Goal: Task Accomplishment & Management: Complete application form

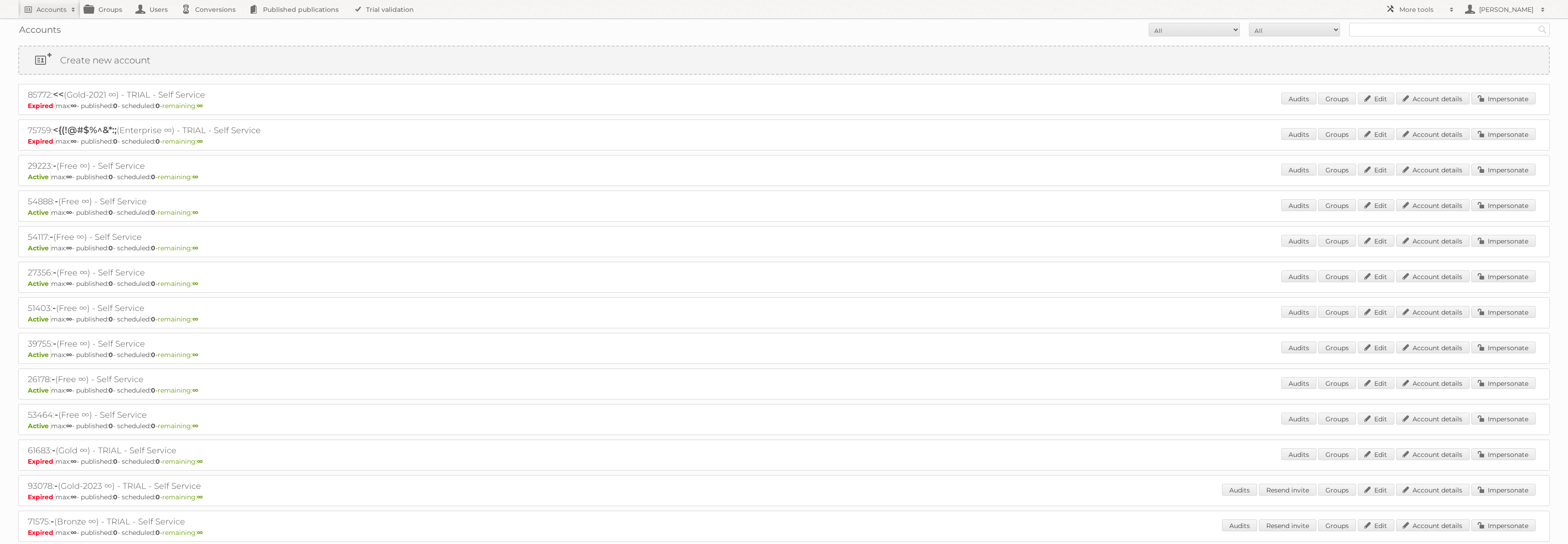
click at [1436, 8] on h2 "More tools" at bounding box center [1422, 9] width 45 height 9
click at [1371, 8] on nav "Accounts Search Advanced Search Create new account Groups Users Conversions Pub…" at bounding box center [784, 9] width 1532 height 18
click at [156, 7] on link "Users" at bounding box center [154, 9] width 45 height 18
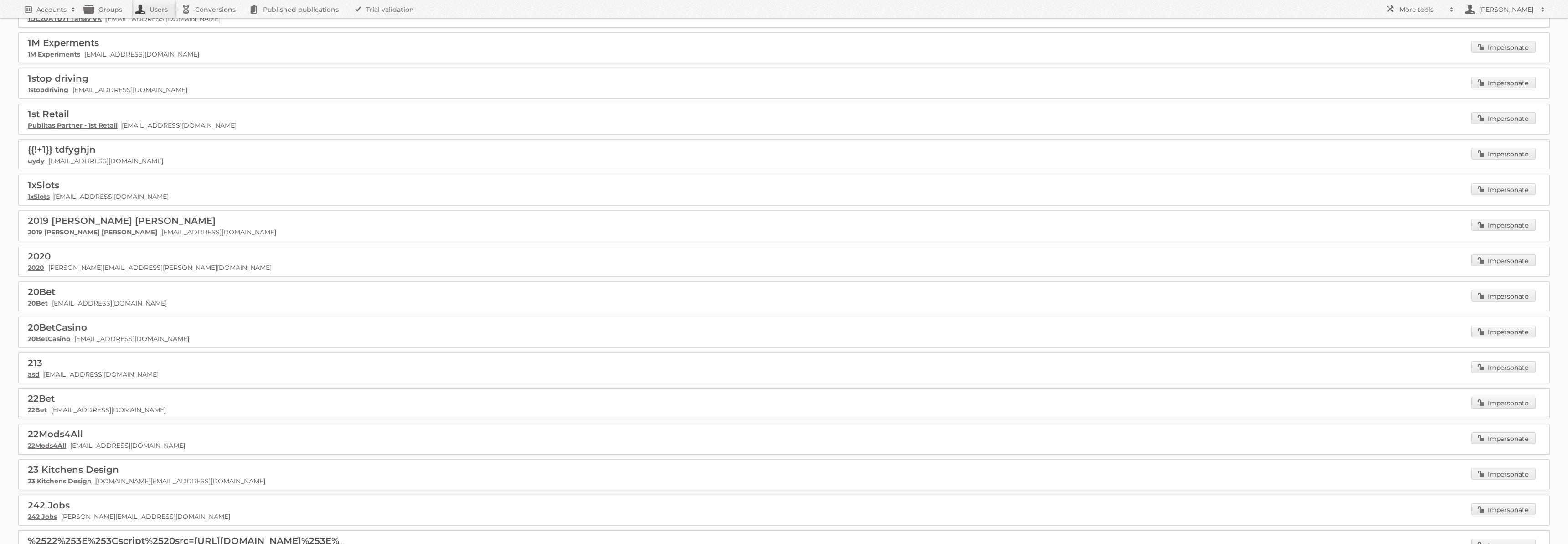
scroll to position [2279, 0]
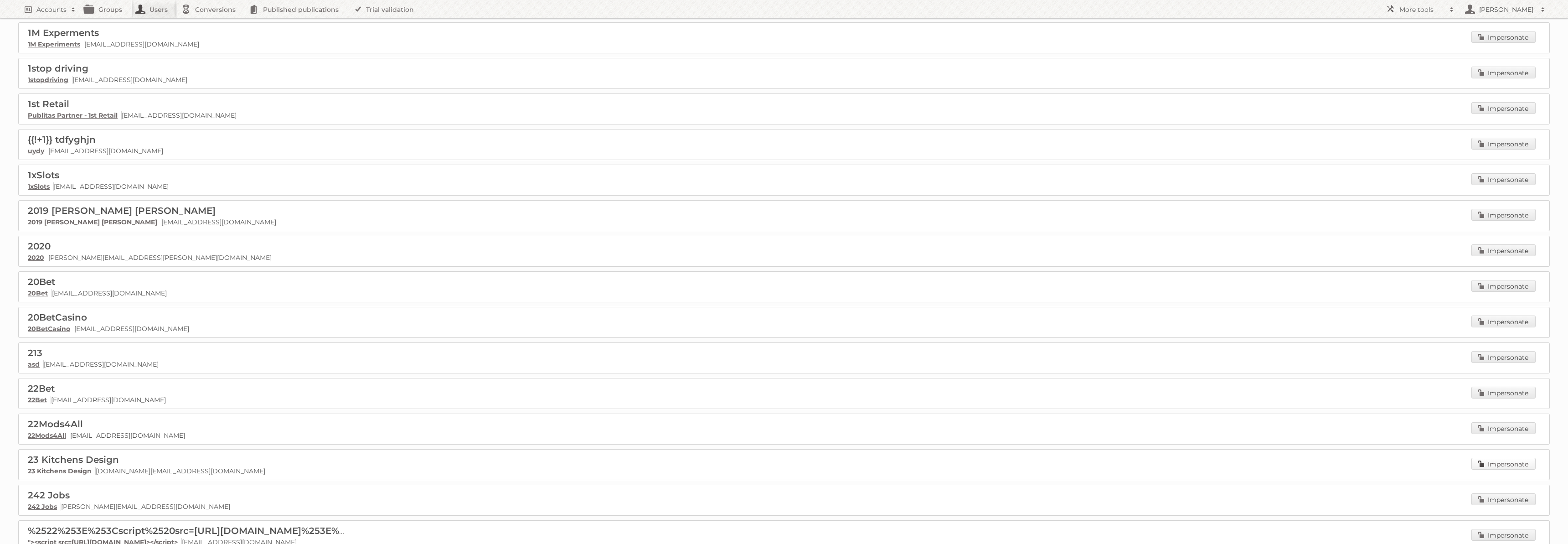
click at [1521, 458] on link "Impersonate" at bounding box center [1504, 463] width 64 height 12
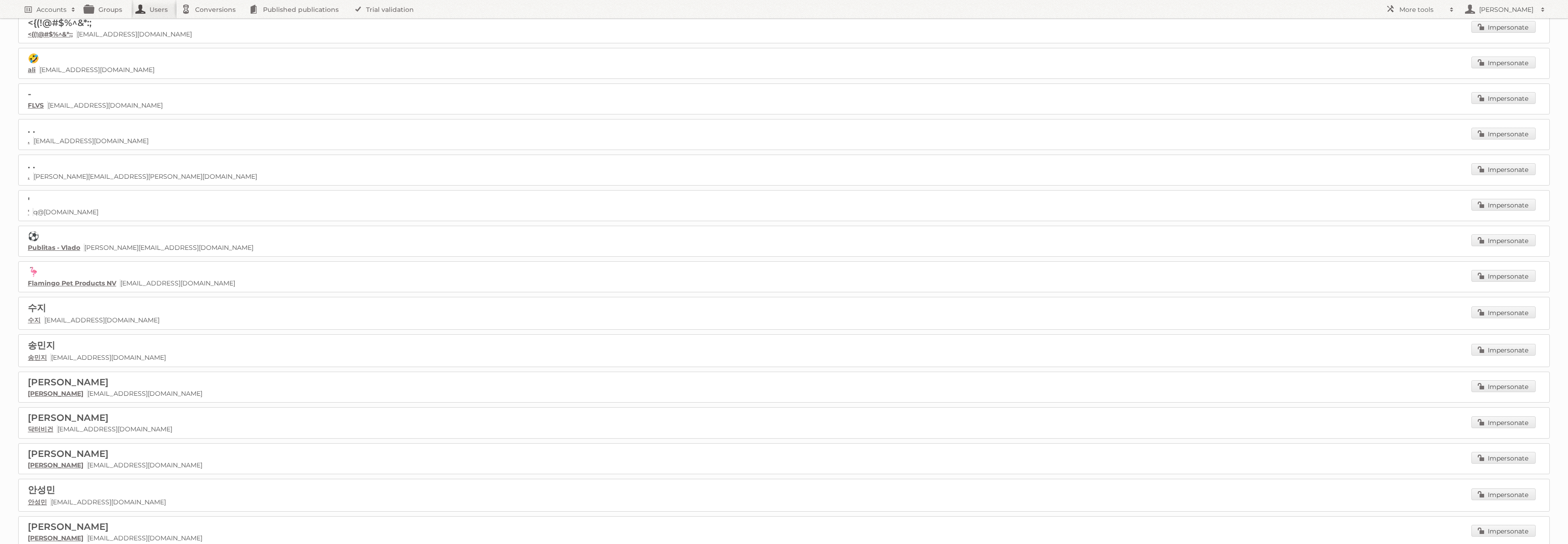
scroll to position [0, 0]
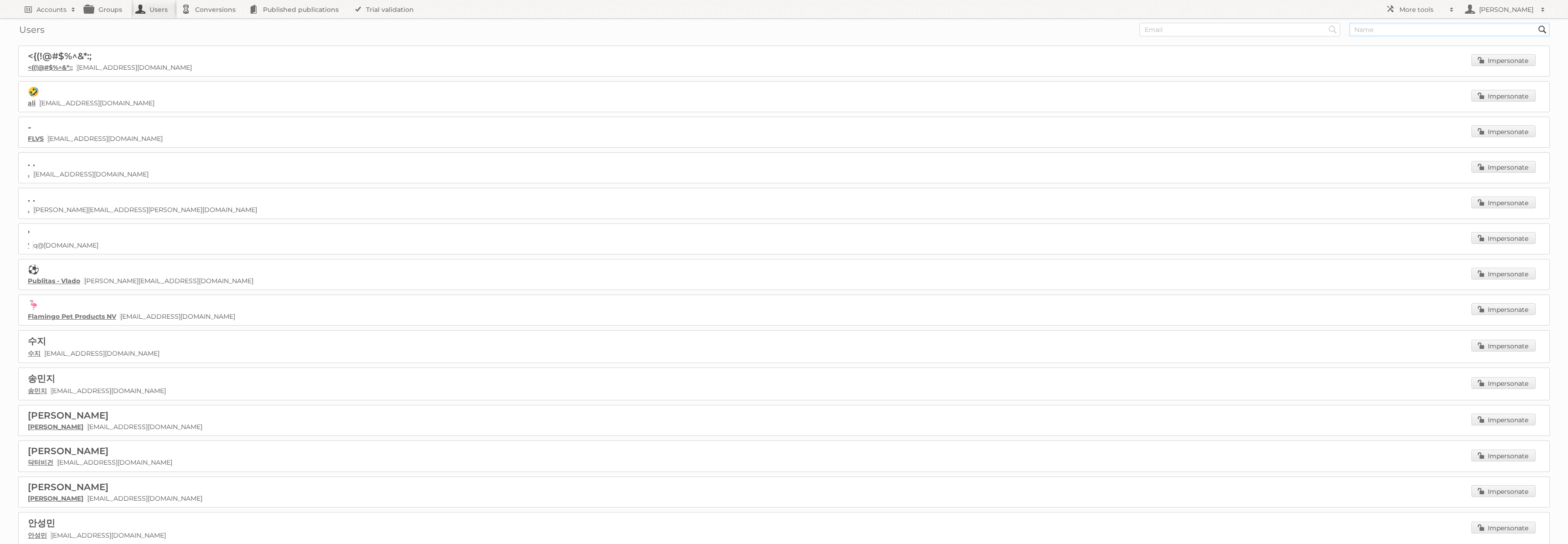
click at [1368, 35] on input "text" at bounding box center [1450, 29] width 201 height 13
type input "ikea"
click at [1326, 23] on input "Search" at bounding box center [1332, 29] width 13 height 13
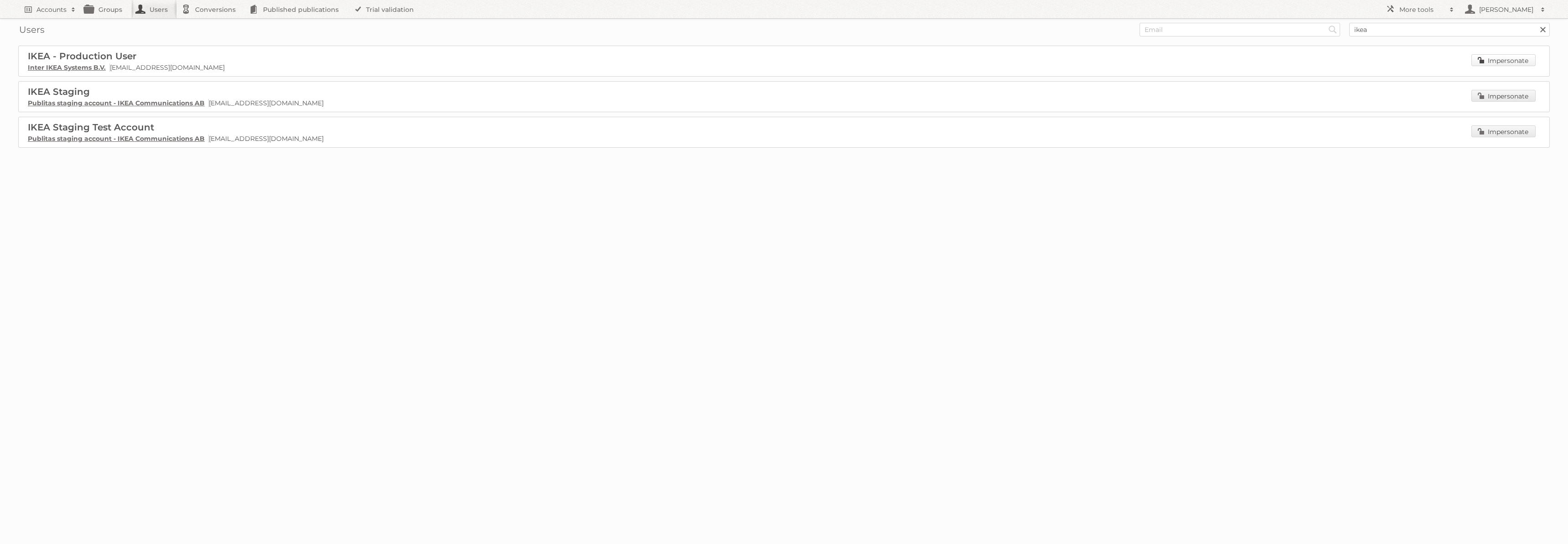
click at [1530, 62] on link "Impersonate" at bounding box center [1504, 60] width 64 height 12
click at [148, 11] on link "Users" at bounding box center [154, 9] width 45 height 18
click at [1544, 33] on link at bounding box center [1543, 29] width 13 height 13
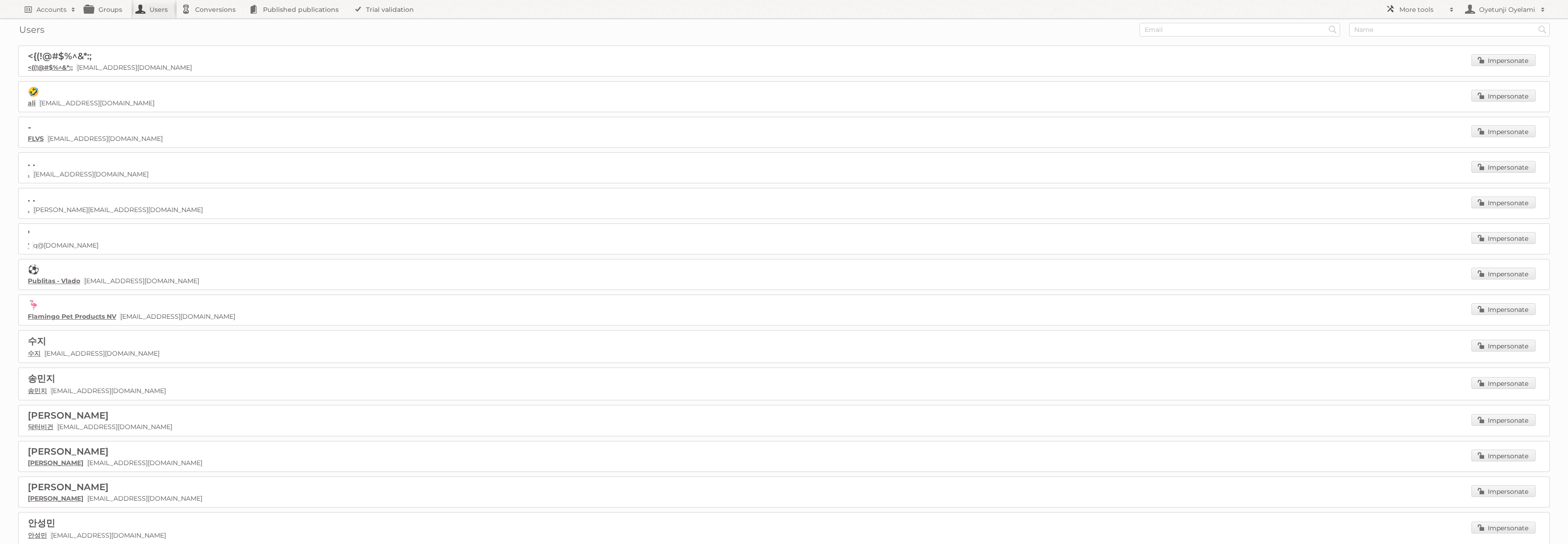
click at [1444, 11] on h2 "More tools" at bounding box center [1422, 9] width 45 height 9
click at [1419, 97] on link "Employees" at bounding box center [1427, 93] width 91 height 13
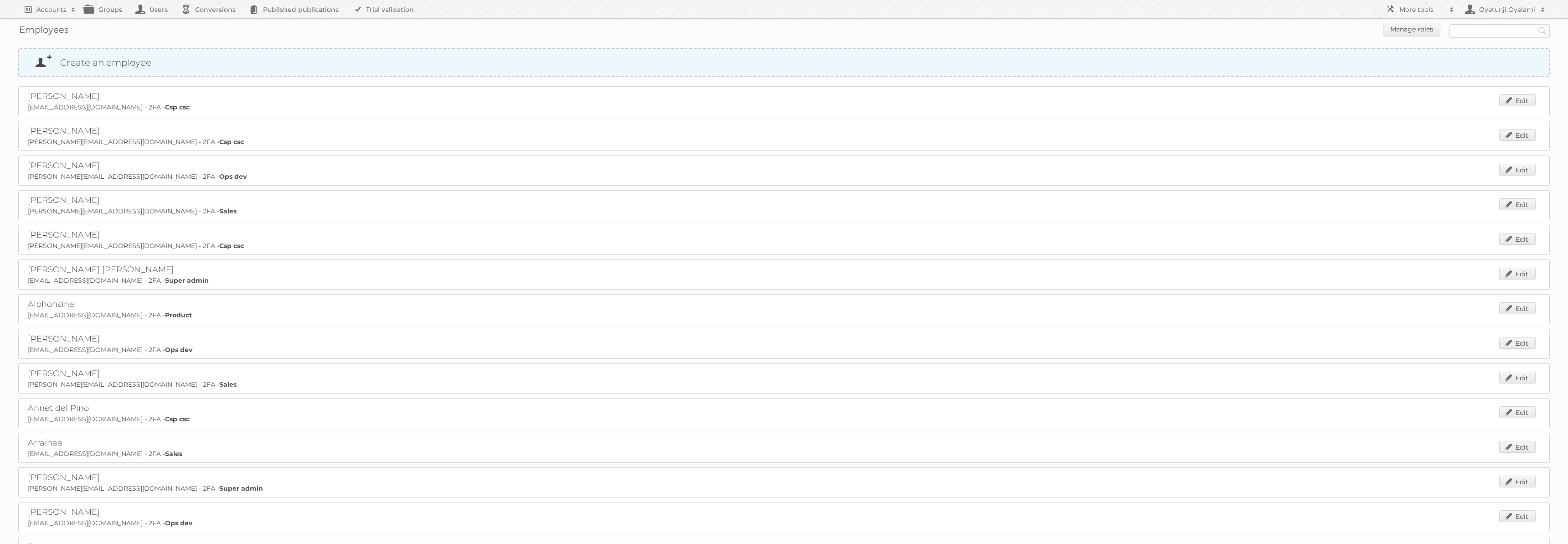
click at [99, 64] on link "Create an employee" at bounding box center [784, 62] width 1530 height 28
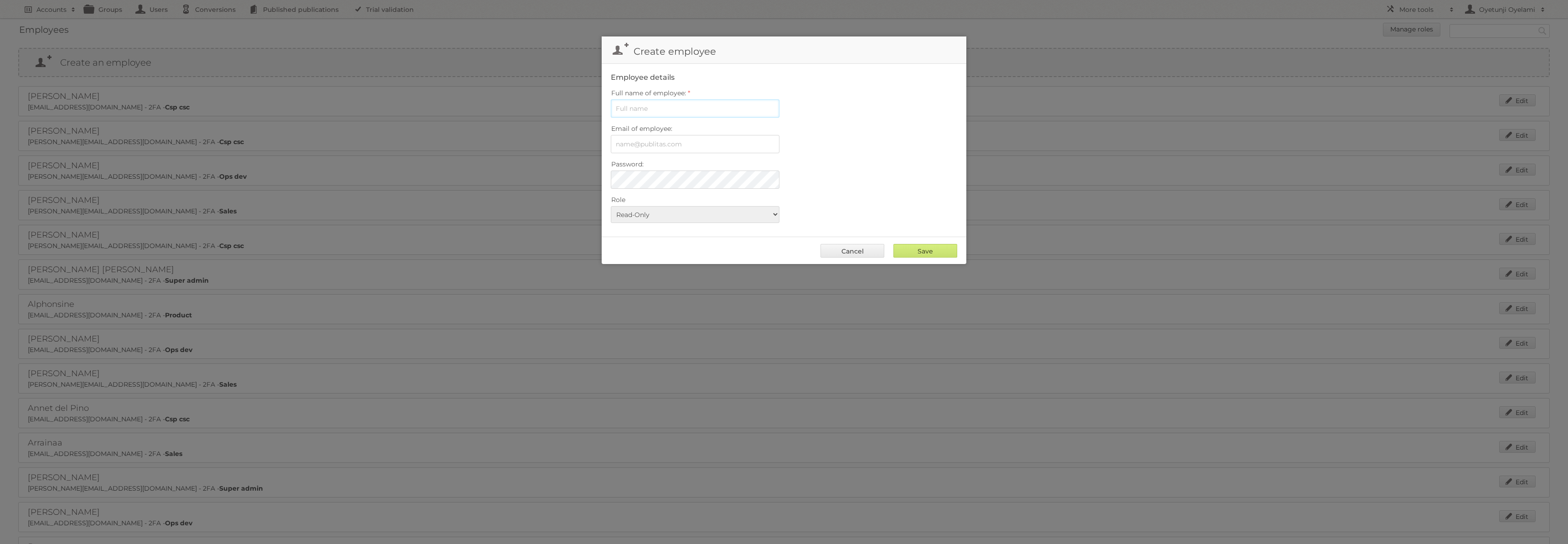
click at [664, 108] on input "Full name of employee:" at bounding box center [695, 109] width 169 height 18
type input "[PERSON_NAME]"
click at [658, 147] on input "Email of employee:" at bounding box center [695, 144] width 169 height 18
type input "t.santiago@publitas.com"
click at [765, 213] on select "Read-Only Csp csc Data Finance Impersonate only Legacy role Marketing Marketing…" at bounding box center [695, 214] width 169 height 17
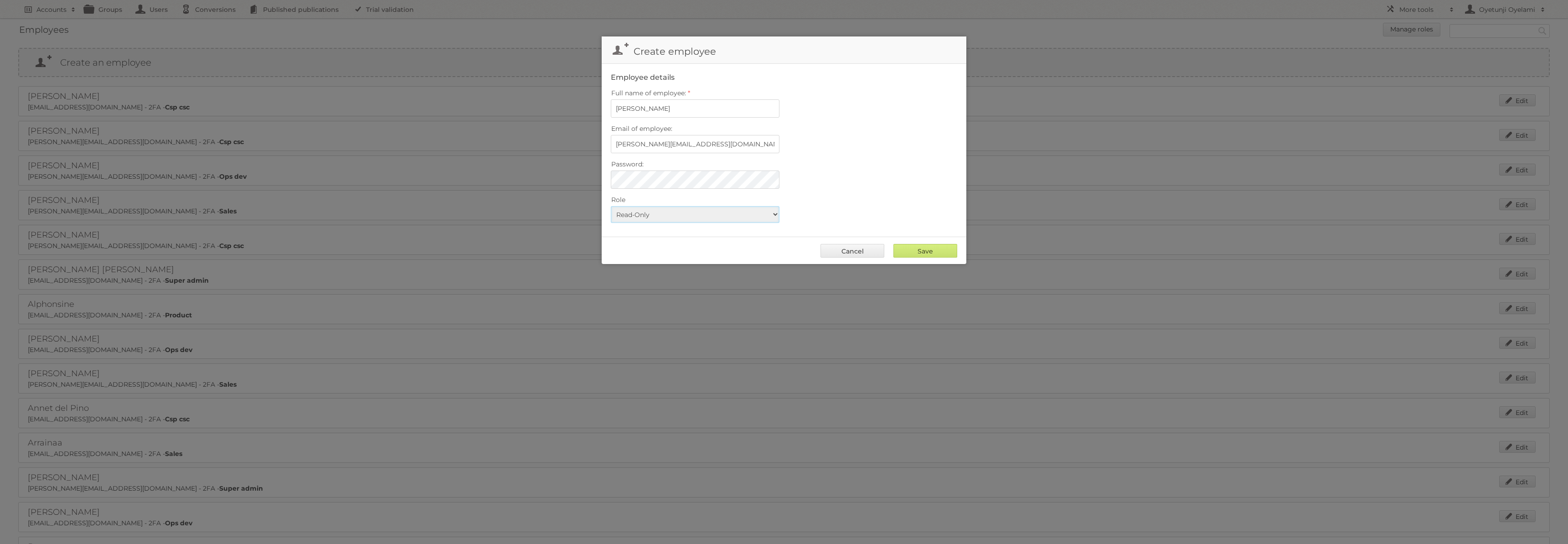
select select "sales"
click at [611, 206] on select "Read-Only Csp csc Data Finance Impersonate only Legacy role Marketing Marketing…" at bounding box center [695, 214] width 169 height 17
click at [891, 139] on div "Email of employee: t.santiago@publitas.com" at bounding box center [784, 138] width 347 height 31
click at [936, 248] on input "Save" at bounding box center [925, 250] width 64 height 13
type input "..."
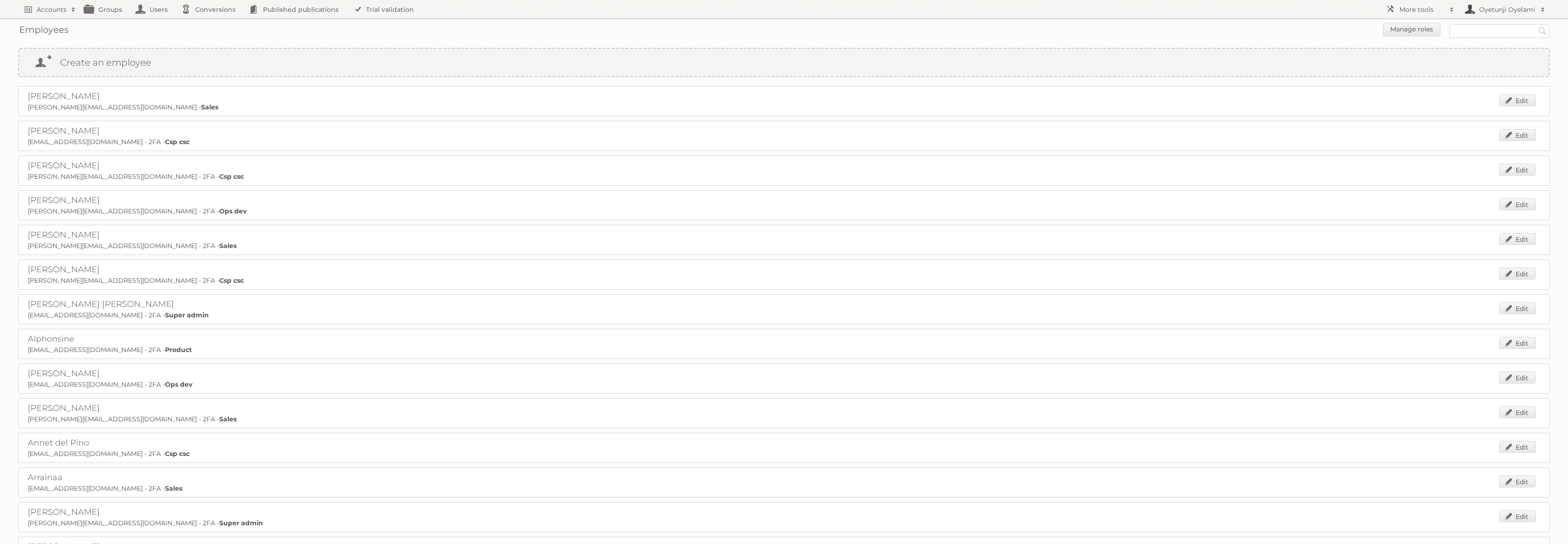
click at [1516, 13] on link "Oyetunji Oyelami" at bounding box center [1504, 9] width 91 height 18
click at [1443, 11] on h2 "More tools" at bounding box center [1422, 9] width 45 height 9
click at [1417, 94] on link "Employees" at bounding box center [1427, 93] width 91 height 13
click at [1463, 33] on input "text" at bounding box center [1500, 30] width 100 height 13
type input "tat"
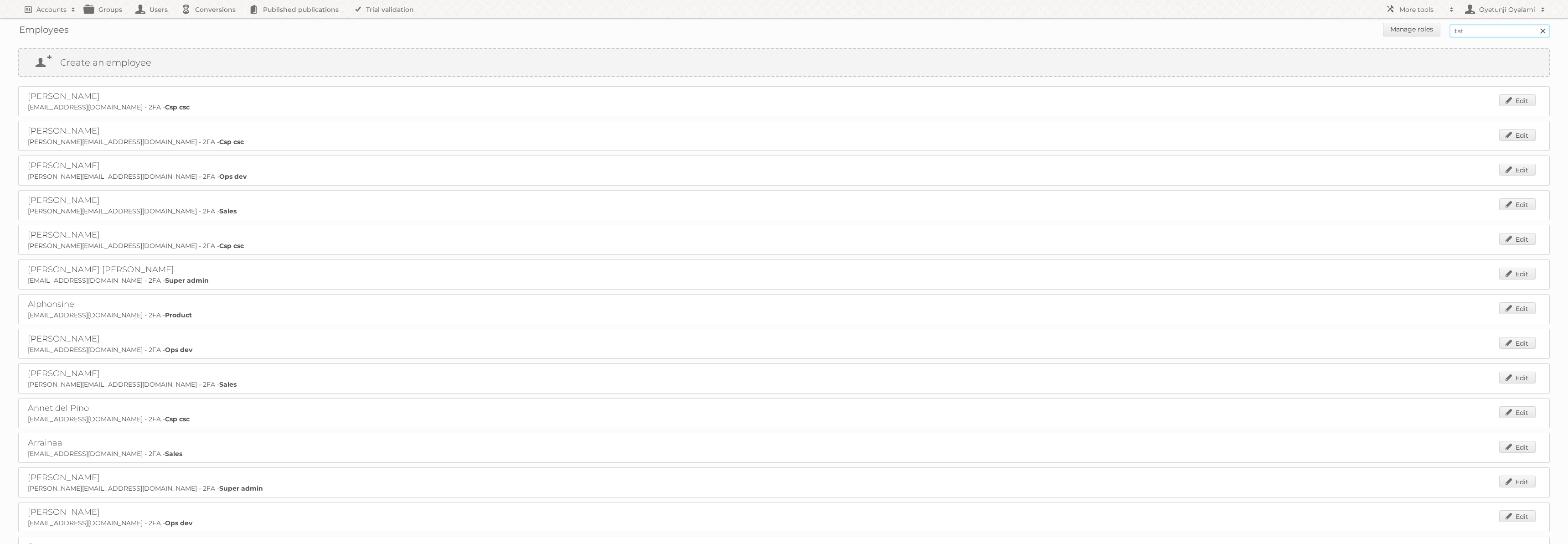
click at [1536, 24] on input "Search" at bounding box center [1543, 30] width 13 height 13
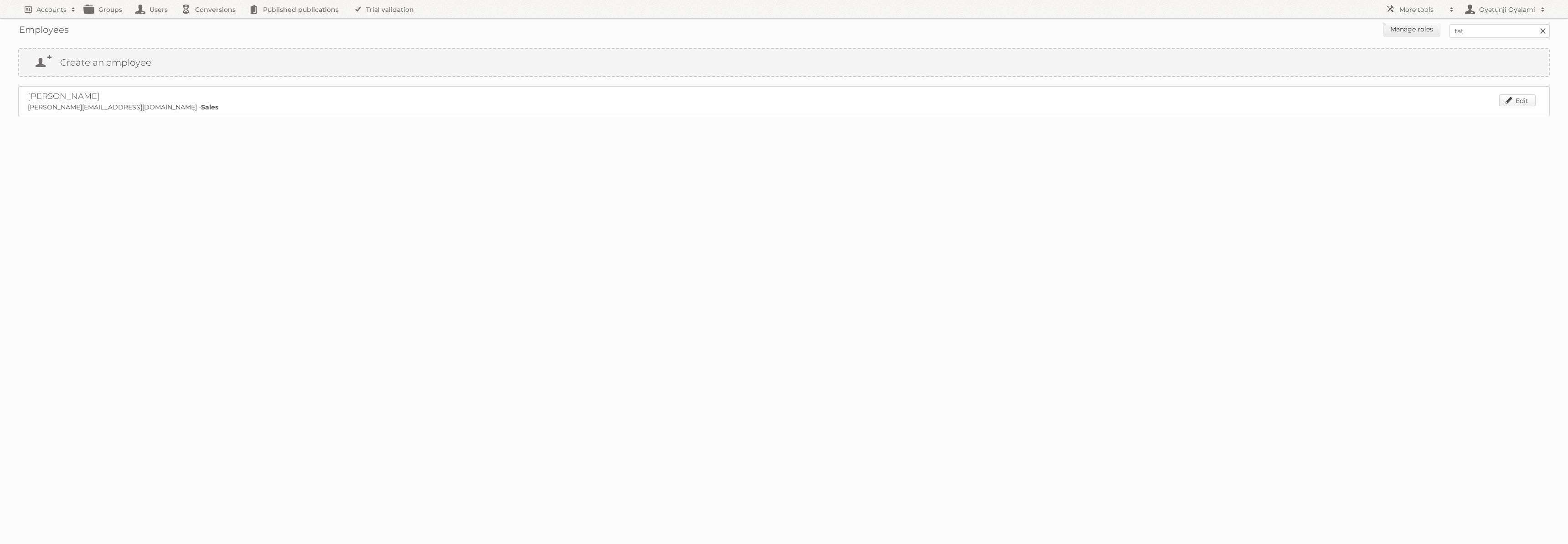
click at [1511, 105] on link "Edit" at bounding box center [1518, 100] width 37 height 12
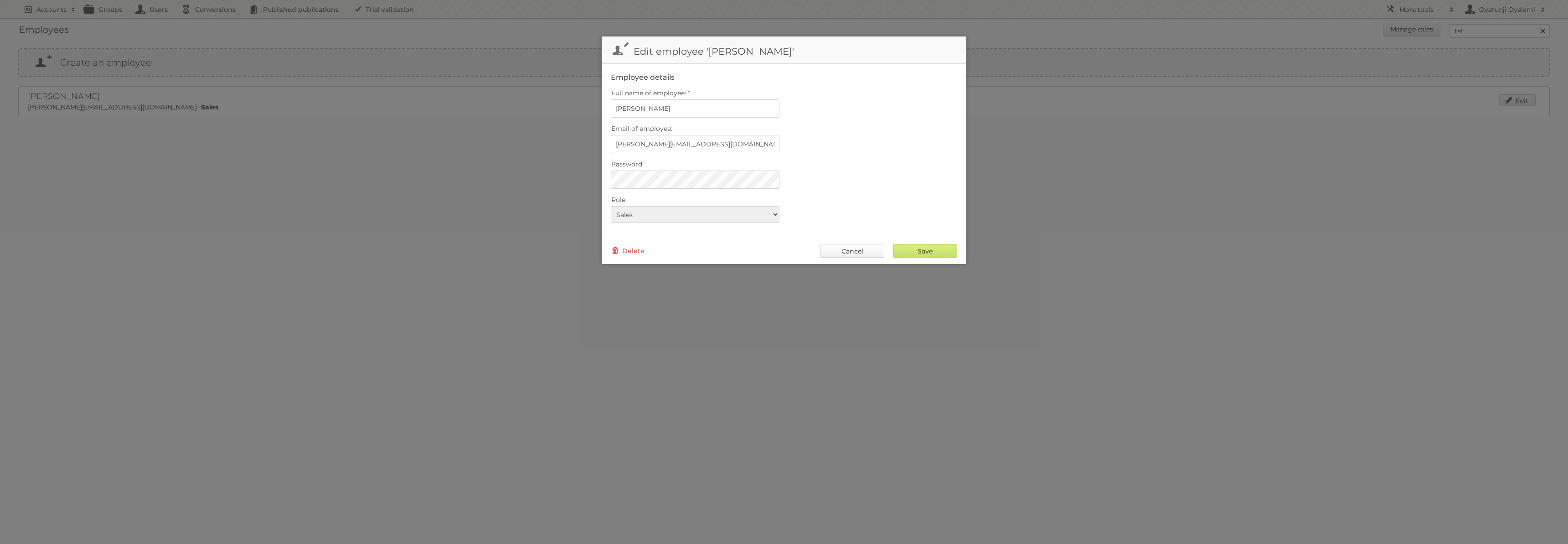
click at [864, 253] on link "Cancel" at bounding box center [852, 250] width 64 height 13
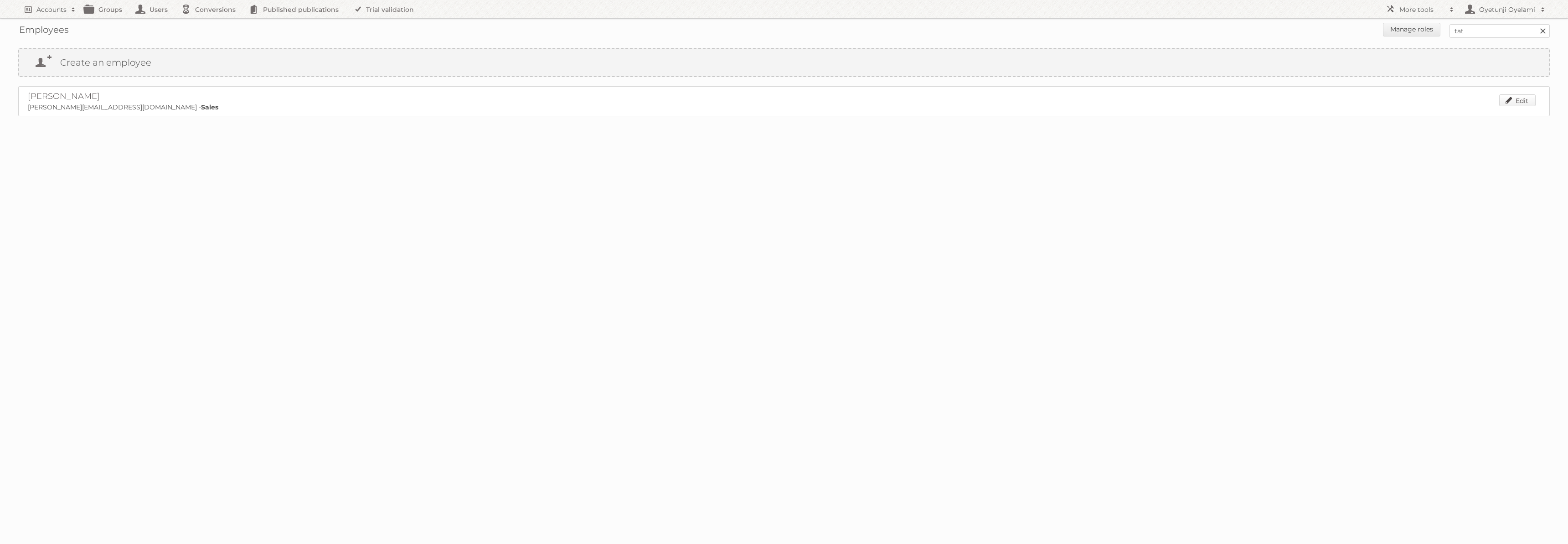
click at [1514, 102] on link "Edit" at bounding box center [1518, 100] width 37 height 12
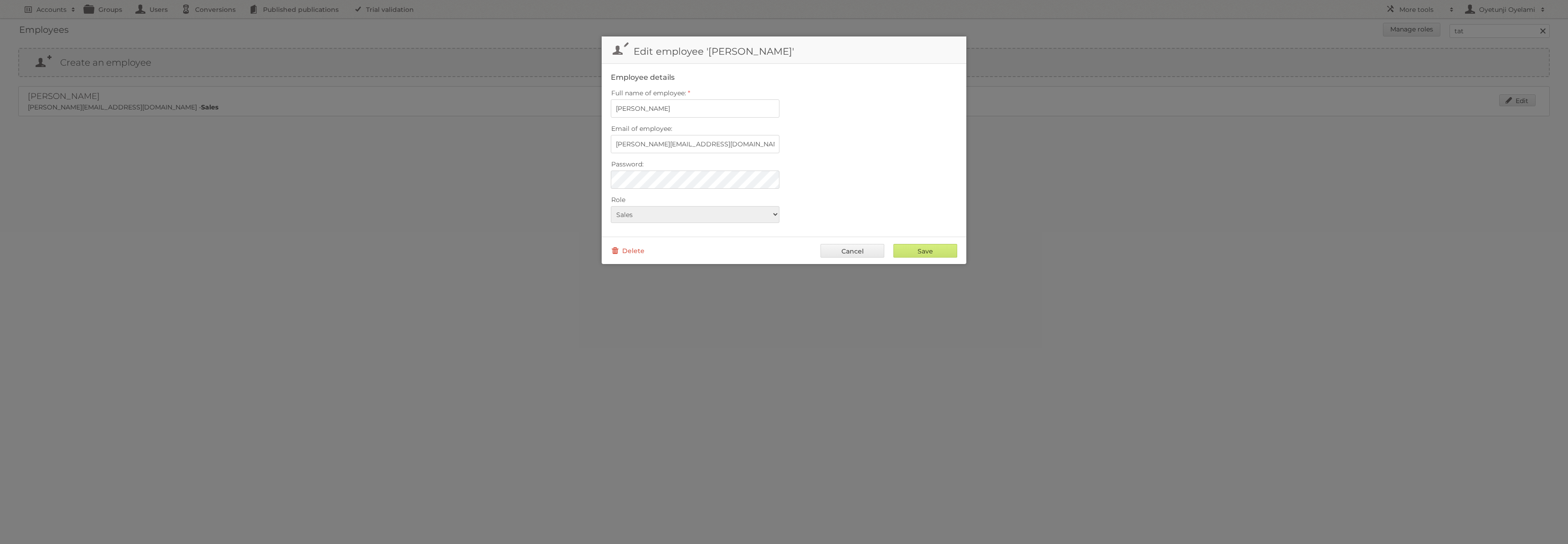
click at [838, 184] on div "Password:" at bounding box center [784, 173] width 347 height 31
click at [915, 248] on input "Save" at bounding box center [925, 250] width 64 height 13
type input "..."
